Goal: Information Seeking & Learning: Learn about a topic

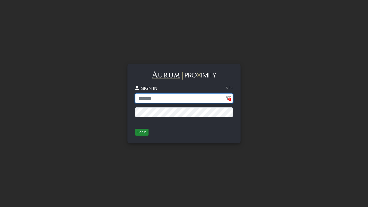
type input "**********"
click at [145, 131] on button "Login" at bounding box center [141, 131] width 13 height 7
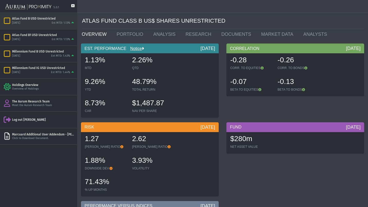
click at [40, 22] on div "[DATE] Est MTD: 1.13%" at bounding box center [43, 23] width 63 height 5
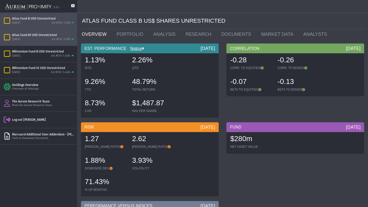
click at [53, 35] on div "Atlas Fund B1 USD Unrestricted" at bounding box center [43, 35] width 63 height 4
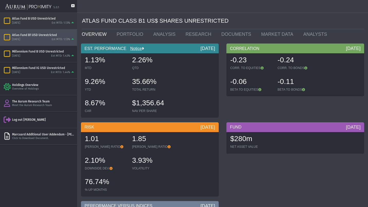
click at [51, 23] on div "[DATE] Est MTD: 1.13%" at bounding box center [43, 23] width 63 height 5
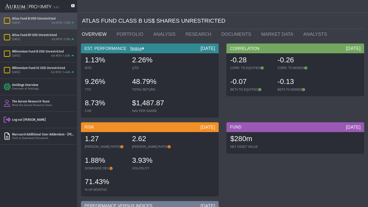
click at [50, 37] on div "[DATE] Est MTD: 1.13%" at bounding box center [43, 39] width 63 height 5
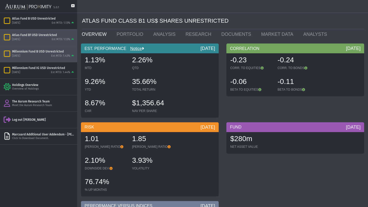
click at [47, 53] on div "Millennium Fund B USD Unrestricted" at bounding box center [43, 51] width 63 height 4
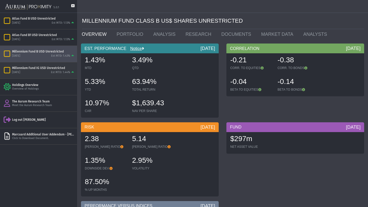
click at [50, 67] on div "Millennium Fund IG USD Unrestricted" at bounding box center [43, 68] width 63 height 4
